Goal: Task Accomplishment & Management: Complete application form

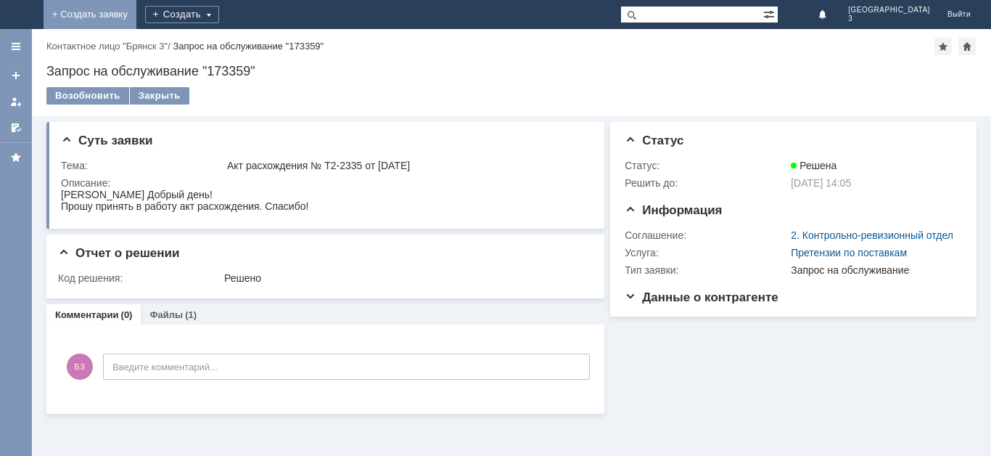
click at [136, 11] on link "+ Создать заявку" at bounding box center [90, 14] width 93 height 29
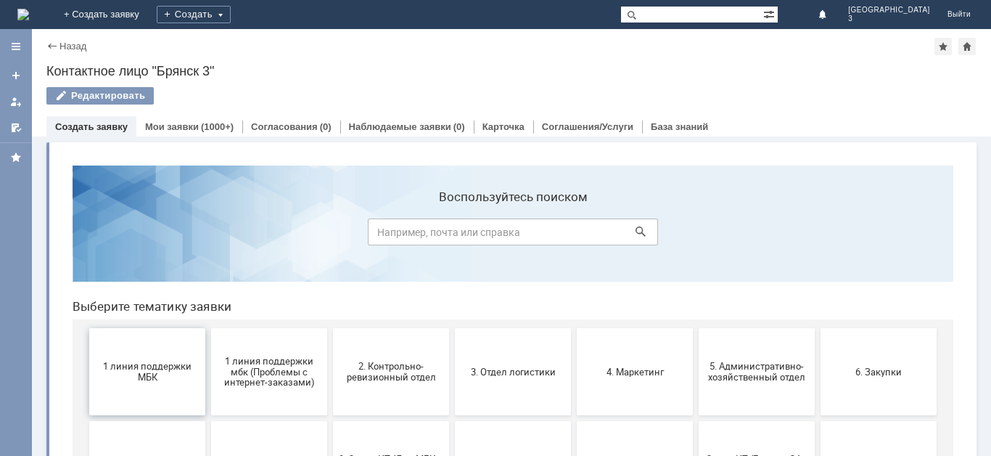
click at [170, 387] on button "1 линия поддержки МБК" at bounding box center [147, 371] width 116 height 87
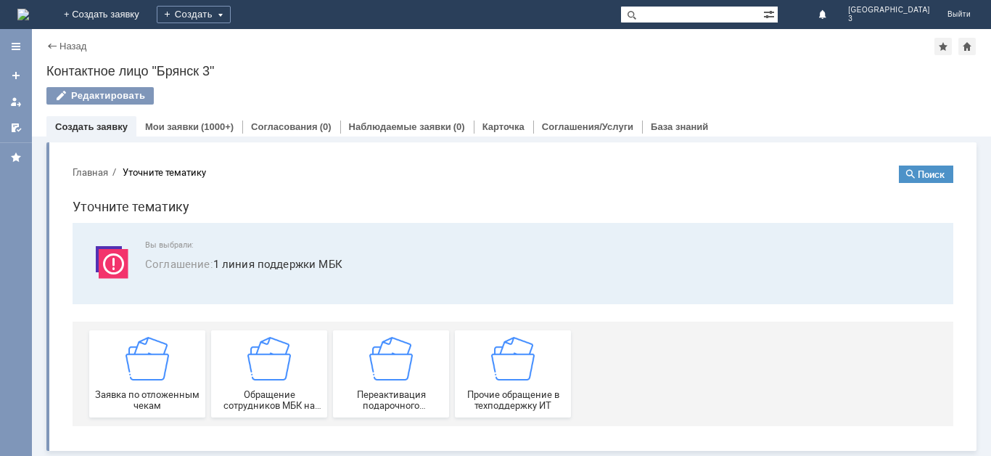
click at [170, 387] on div "Заявка по отложенным чекам" at bounding box center [147, 374] width 107 height 74
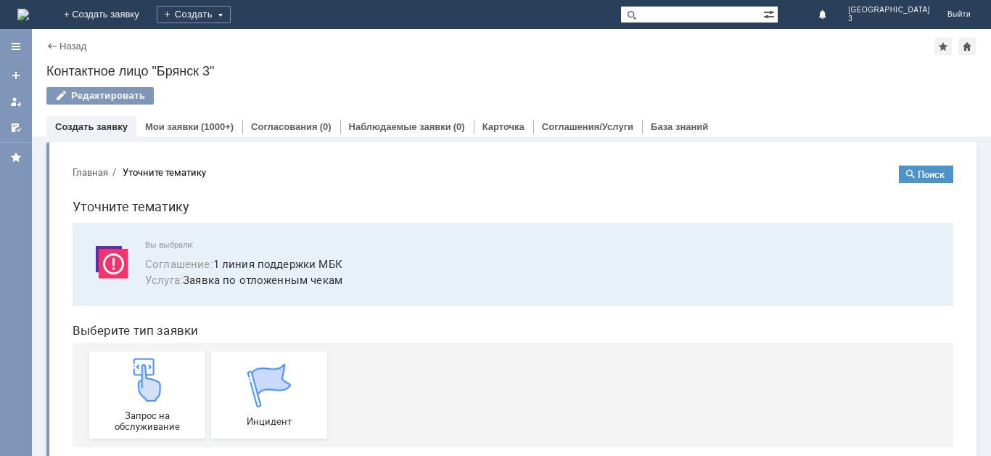
click at [170, 387] on div "Запрос на обслуживание" at bounding box center [147, 395] width 107 height 74
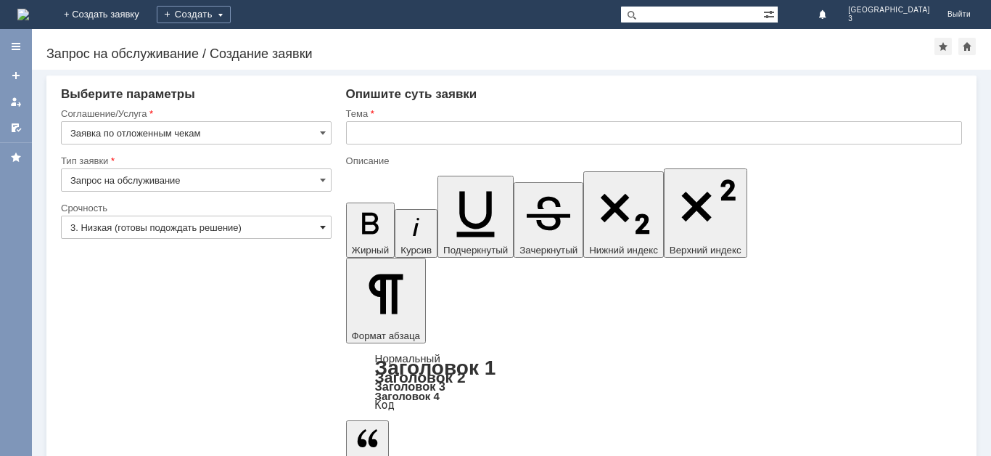
click at [321, 226] on span at bounding box center [323, 227] width 6 height 12
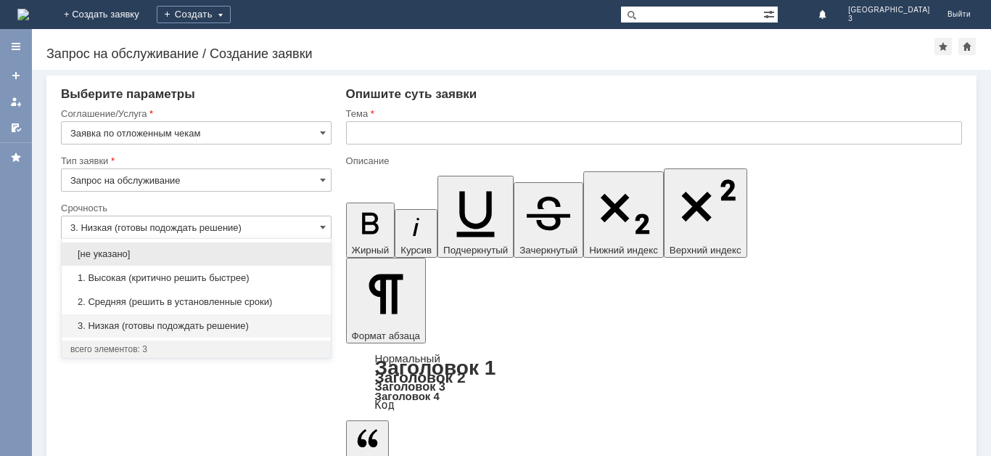
click at [279, 316] on div "3. Низкая (готовы подождать решение)" at bounding box center [196, 325] width 269 height 23
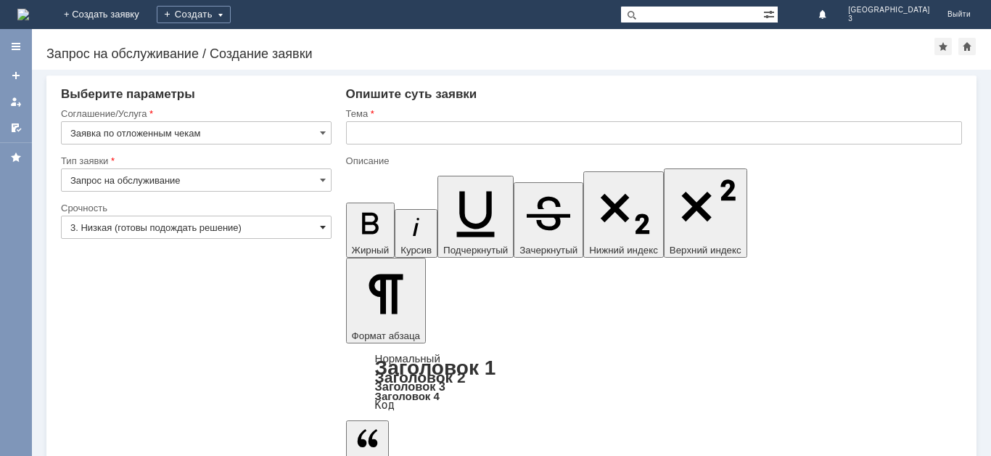
click at [325, 228] on span at bounding box center [323, 227] width 6 height 12
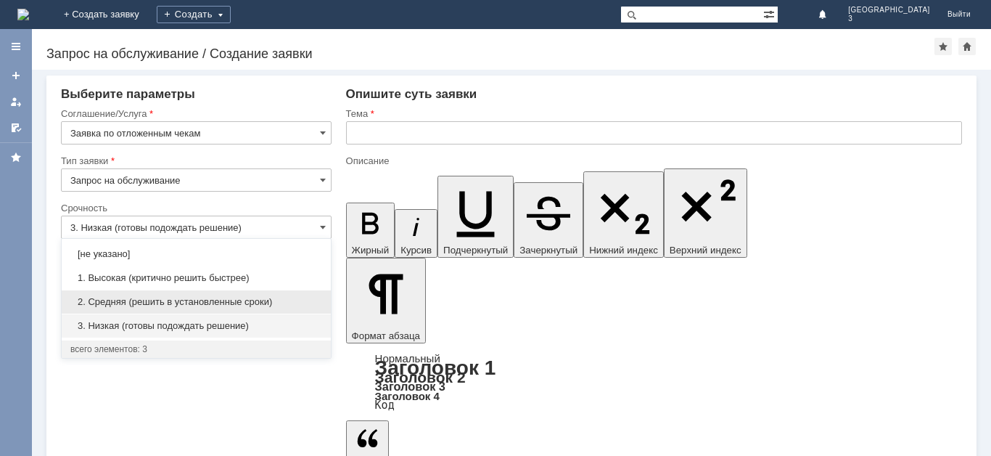
click at [286, 297] on span "2. Средняя (решить в установленные сроки)" at bounding box center [196, 302] width 252 height 12
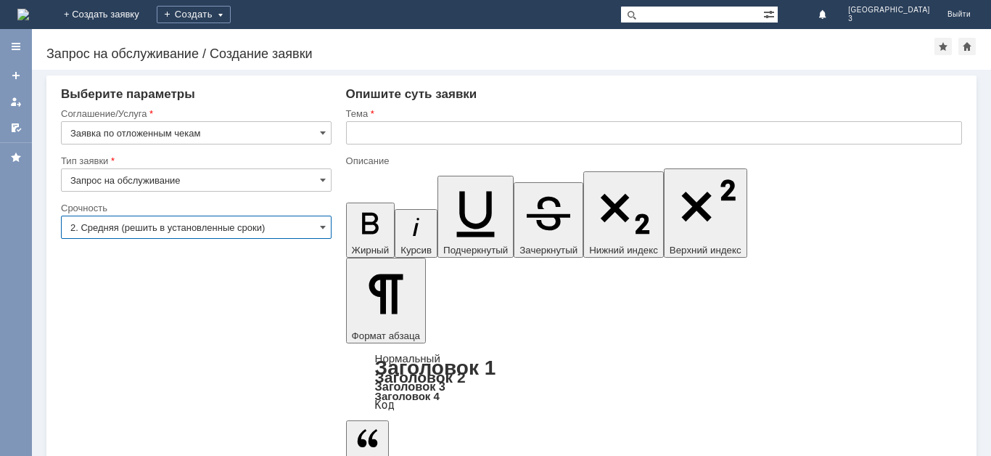
type input "2. Средняя (решить в установленные сроки)"
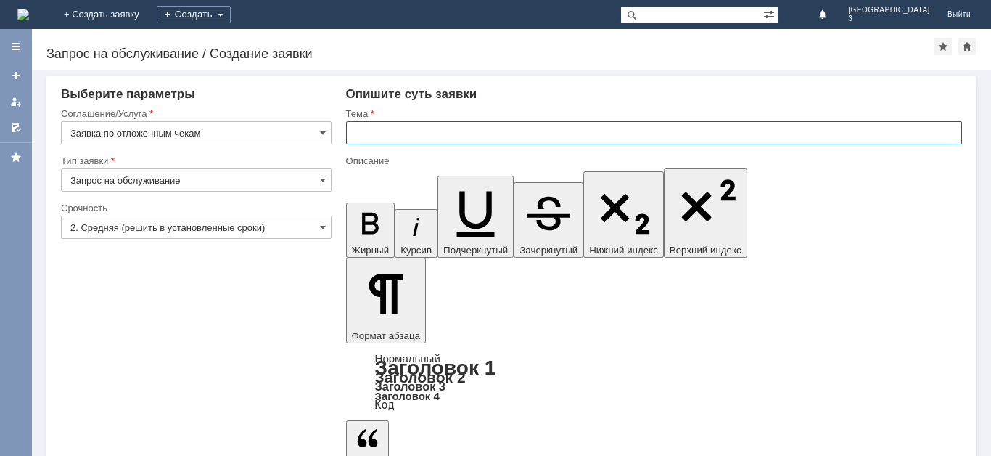
click at [366, 135] on input "text" at bounding box center [654, 132] width 616 height 23
type input "Отложенные чеки [DATE]"
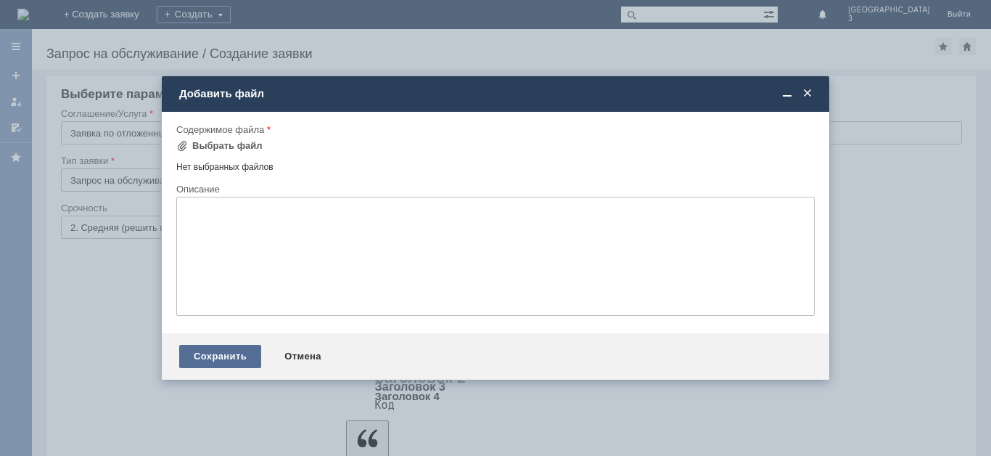
click at [225, 355] on div "Сохранить" at bounding box center [220, 356] width 82 height 23
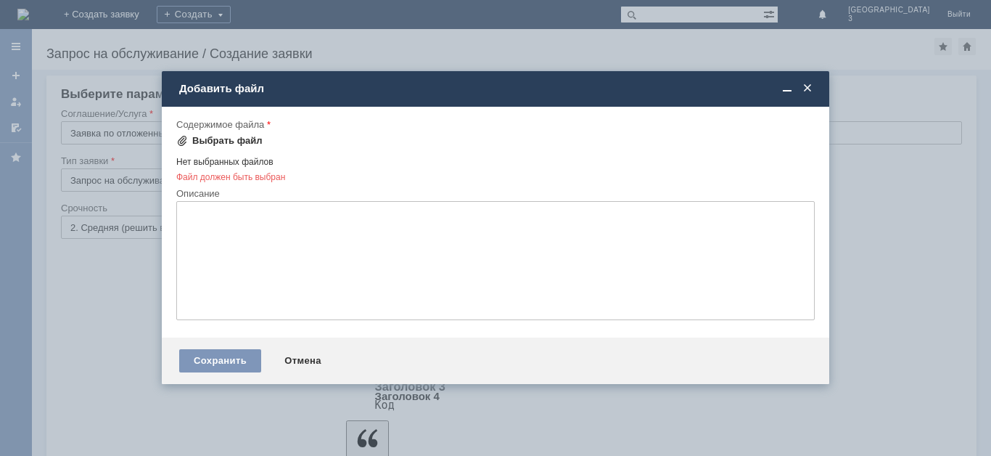
click at [236, 142] on div "Выбрать файл" at bounding box center [227, 141] width 70 height 12
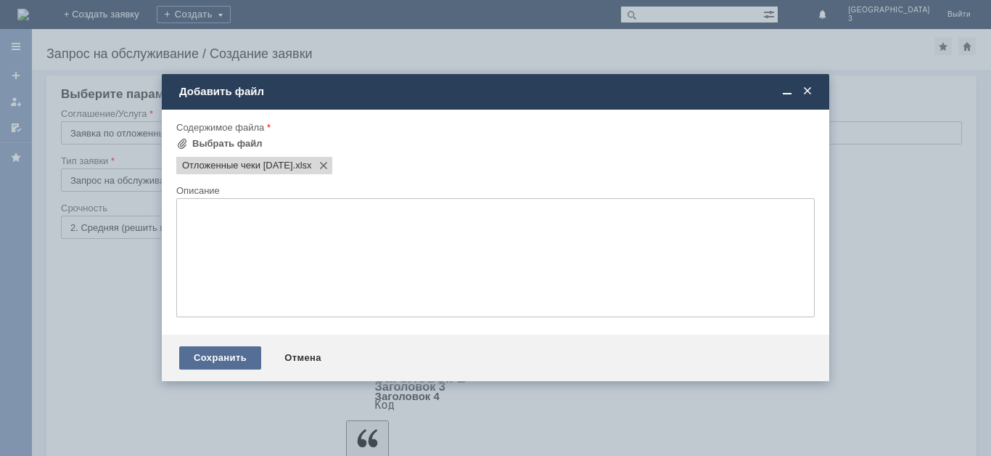
click at [207, 361] on div "Сохранить" at bounding box center [220, 357] width 82 height 23
